Goal: Entertainment & Leisure: Consume media (video, audio)

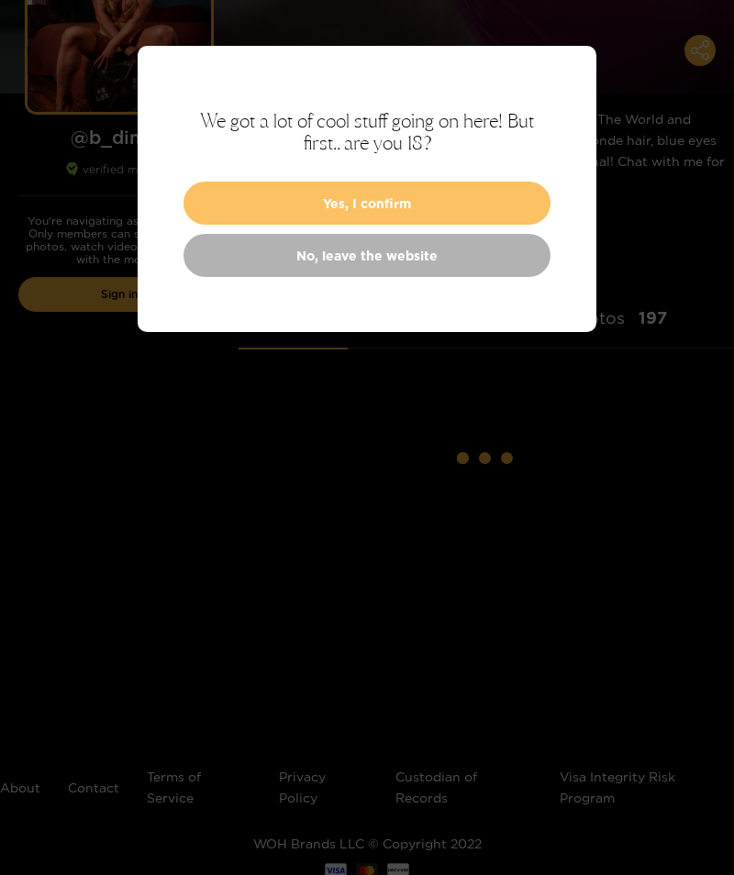
click at [327, 193] on button "Yes, I confirm" at bounding box center [367, 203] width 367 height 43
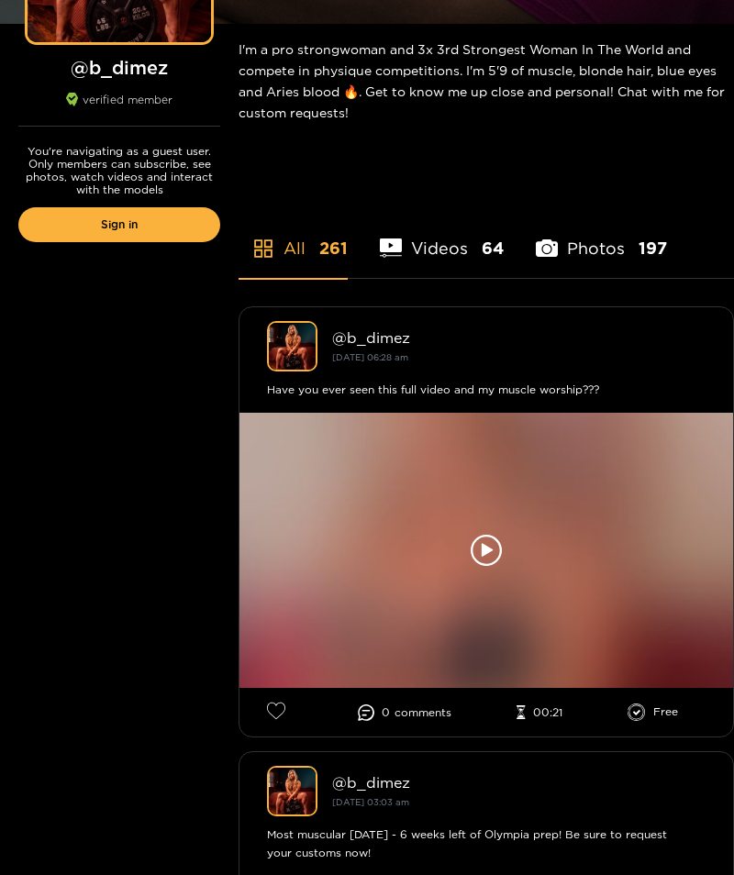
click at [497, 533] on div at bounding box center [487, 550] width 494 height 275
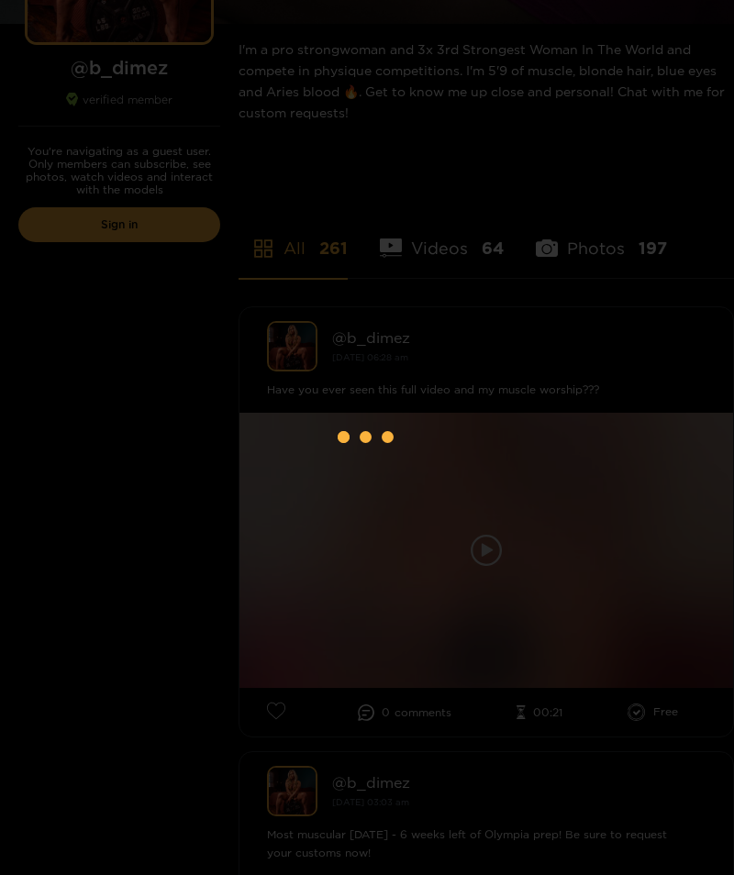
scroll to position [307, 0]
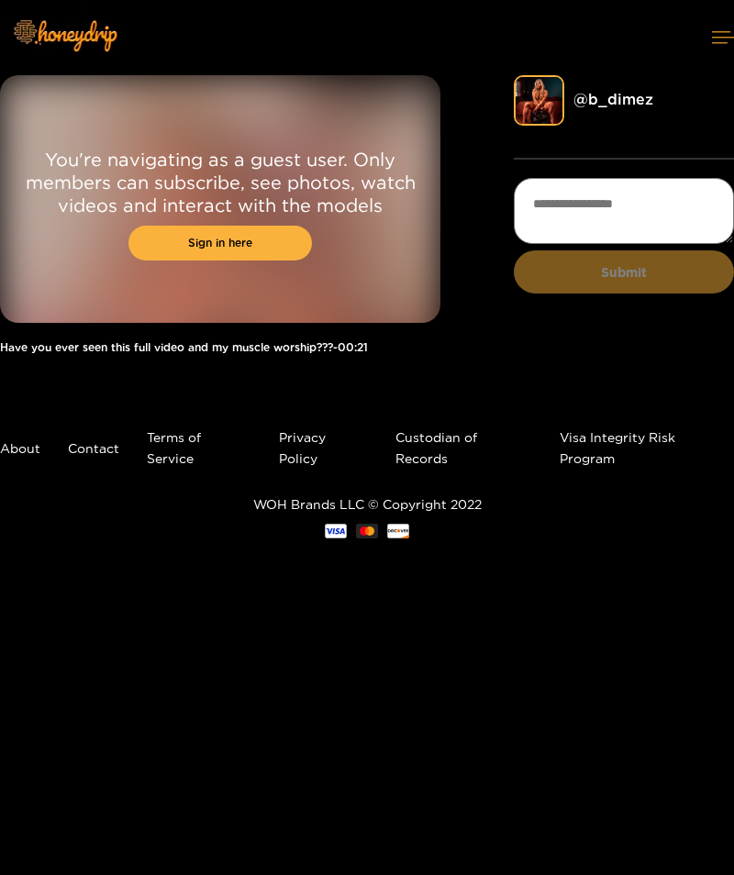
click at [712, 46] on button at bounding box center [723, 37] width 22 height 49
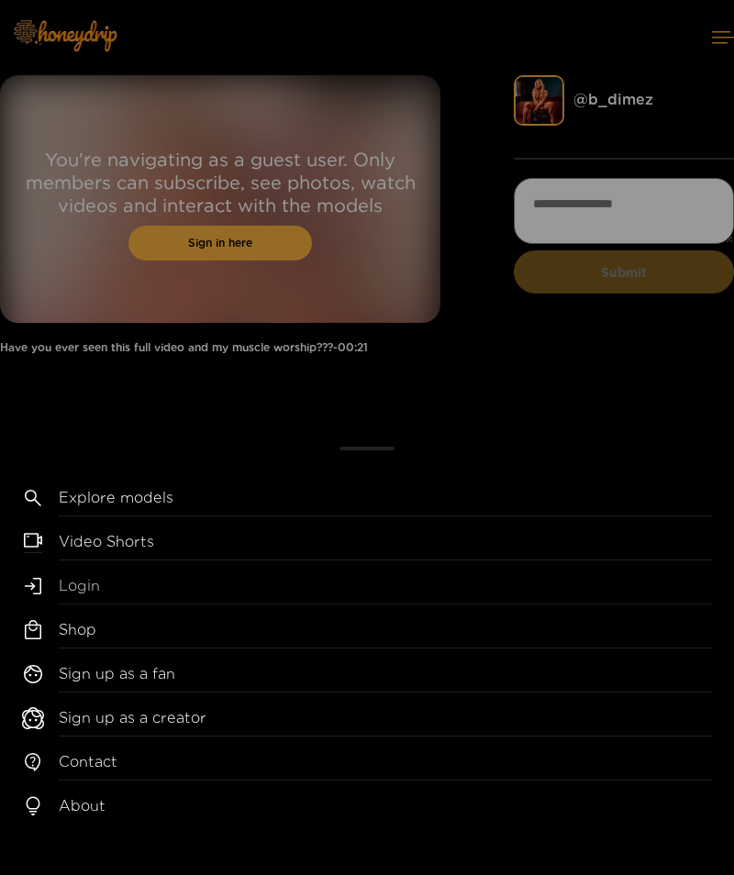
click at [320, 605] on link "Login" at bounding box center [385, 589] width 653 height 29
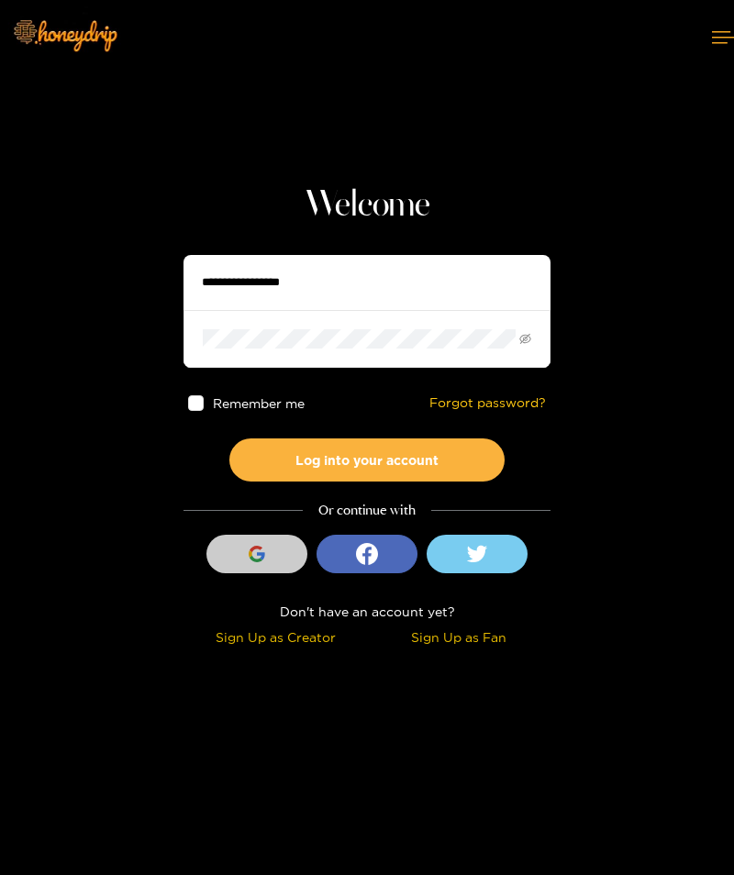
click at [290, 542] on button "Sign in with Google" at bounding box center [256, 554] width 101 height 39
